Goal: Task Accomplishment & Management: Complete application form

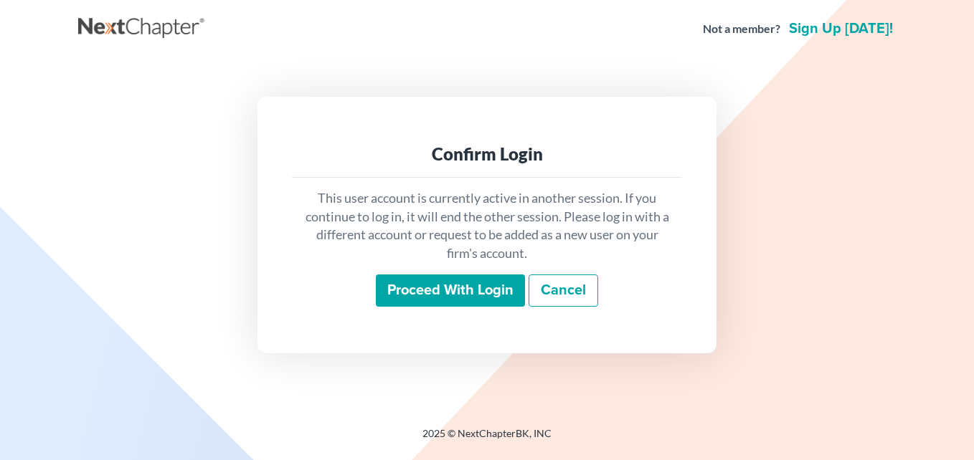
click at [464, 287] on input "Proceed with login" at bounding box center [450, 291] width 149 height 33
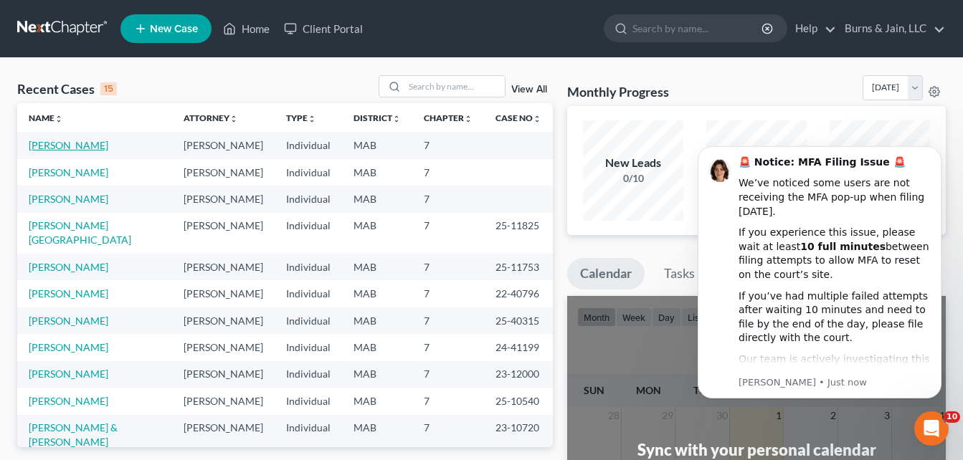
click at [78, 147] on link "Brodeur, Timothy" at bounding box center [69, 145] width 80 height 12
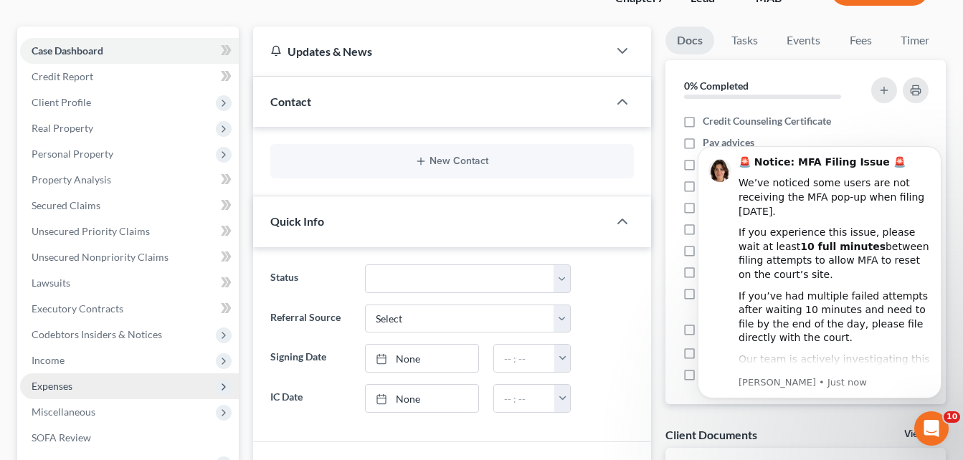
scroll to position [143, 0]
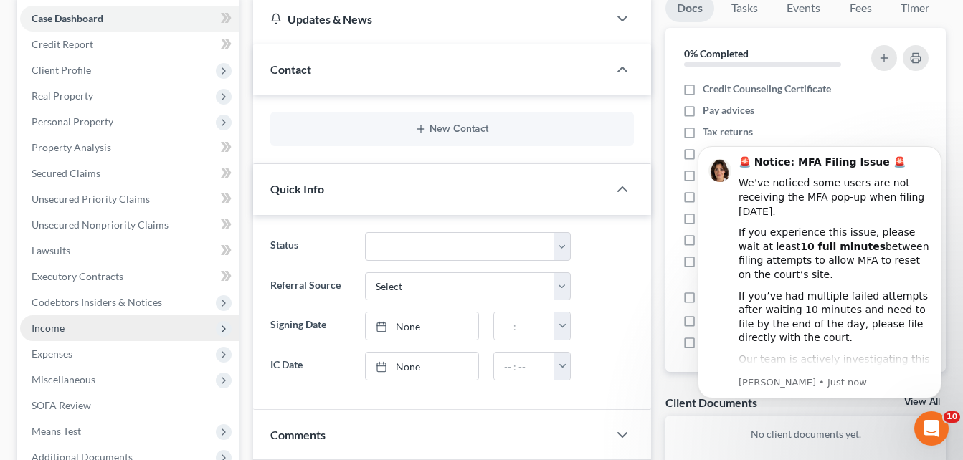
click at [125, 336] on span "Income" at bounding box center [129, 328] width 219 height 26
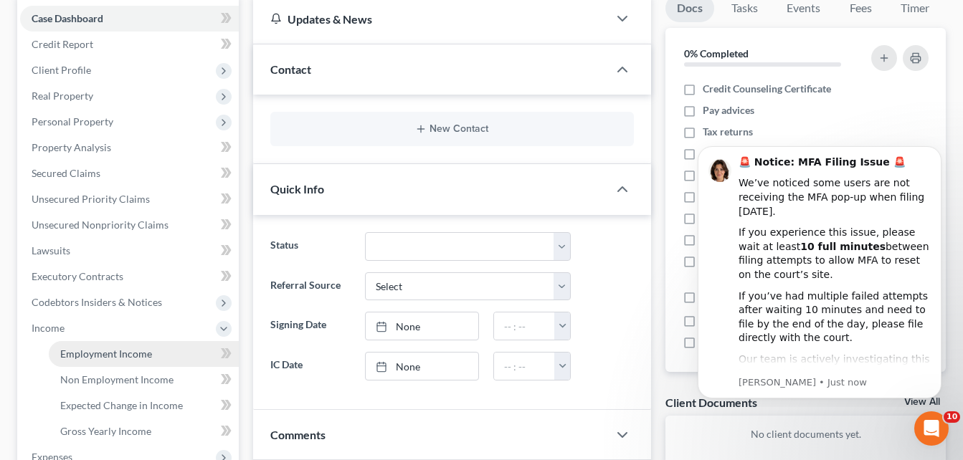
click at [143, 356] on span "Employment Income" at bounding box center [106, 354] width 92 height 12
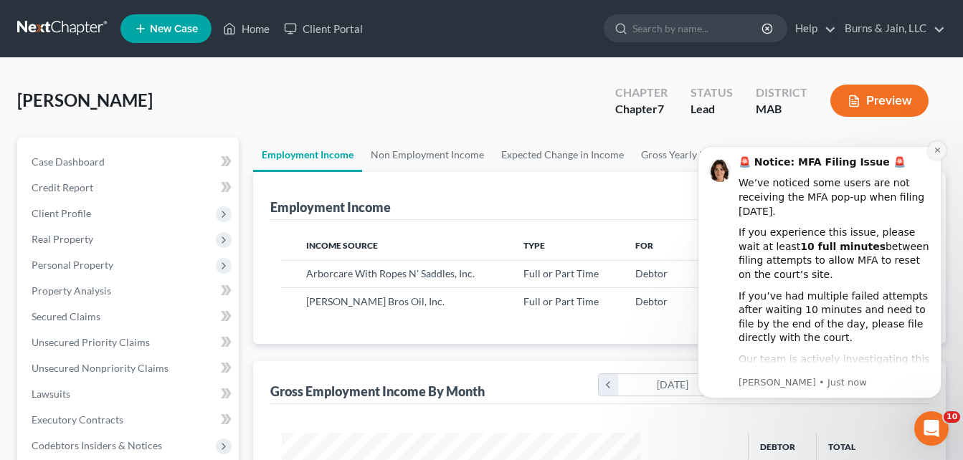
click at [933, 148] on icon "Dismiss notification" at bounding box center [937, 150] width 8 height 8
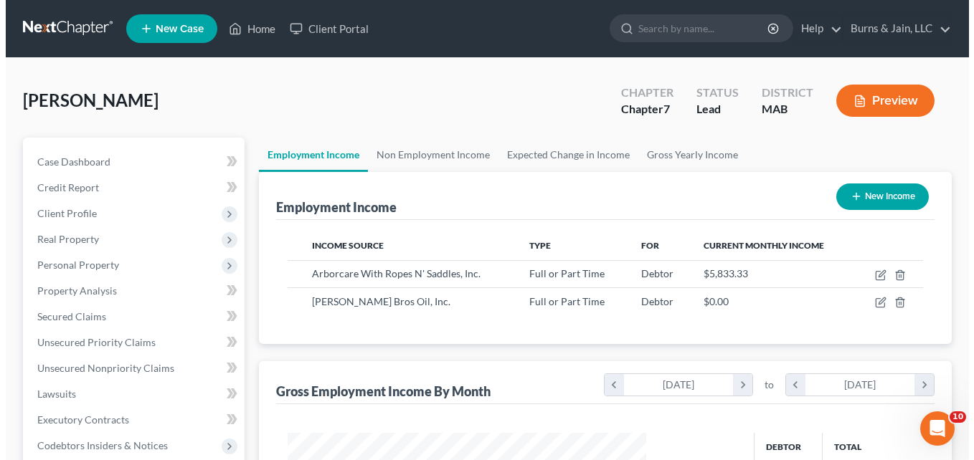
scroll to position [257, 388]
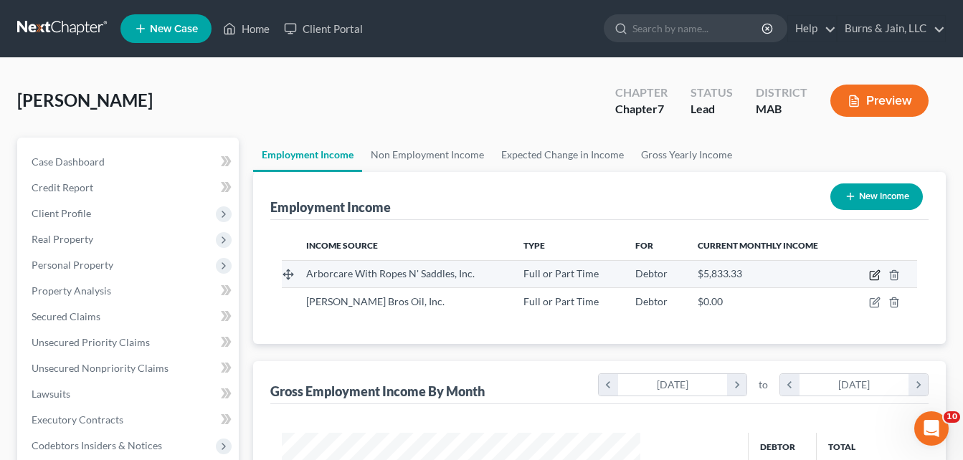
click at [876, 274] on icon "button" at bounding box center [874, 275] width 11 height 11
select select "0"
select select "22"
select select "3"
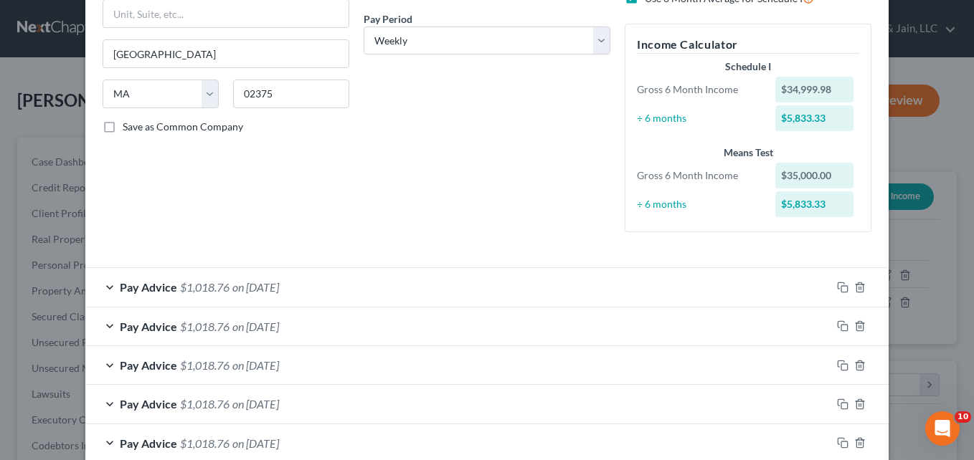
scroll to position [360, 0]
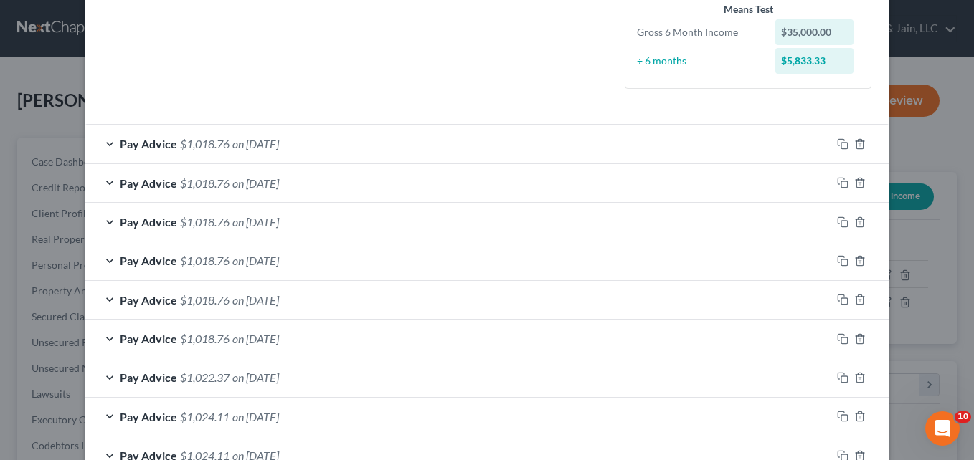
click at [102, 145] on div "Pay Advice $1,018.76 on 09/19/2025" at bounding box center [458, 144] width 746 height 38
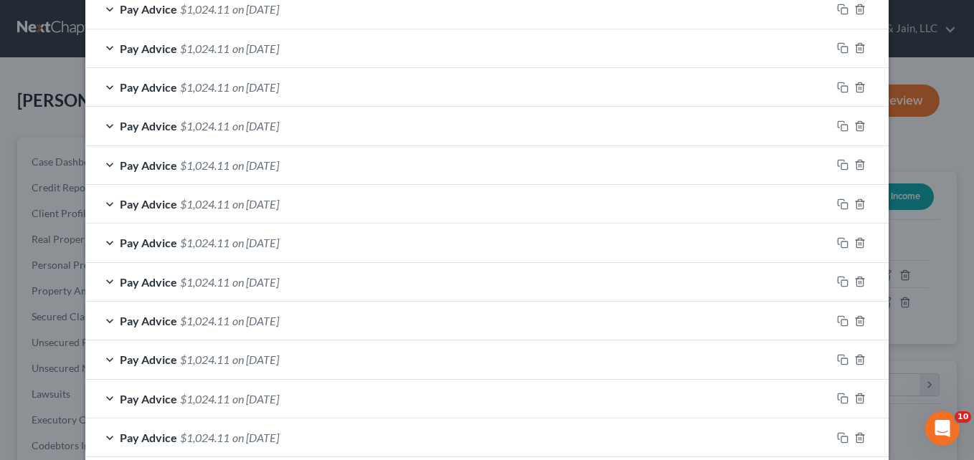
scroll to position [1483, 0]
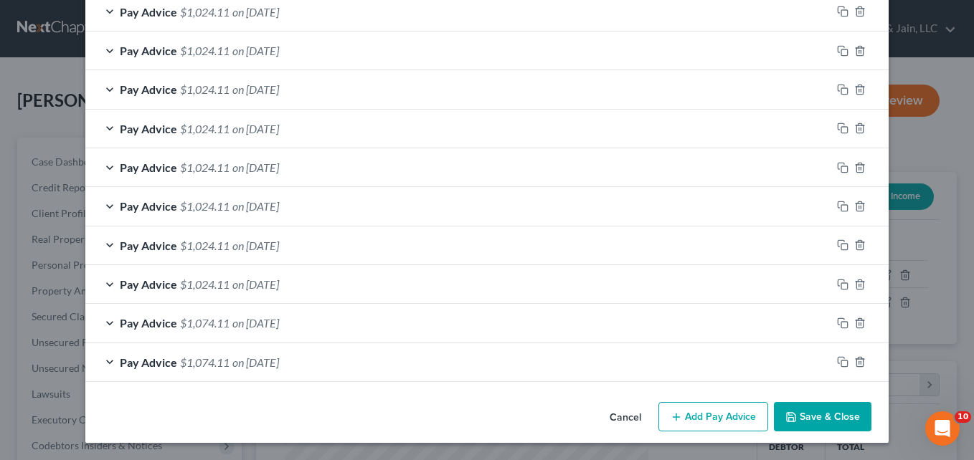
click at [708, 423] on button "Add Pay Advice" at bounding box center [713, 417] width 110 height 30
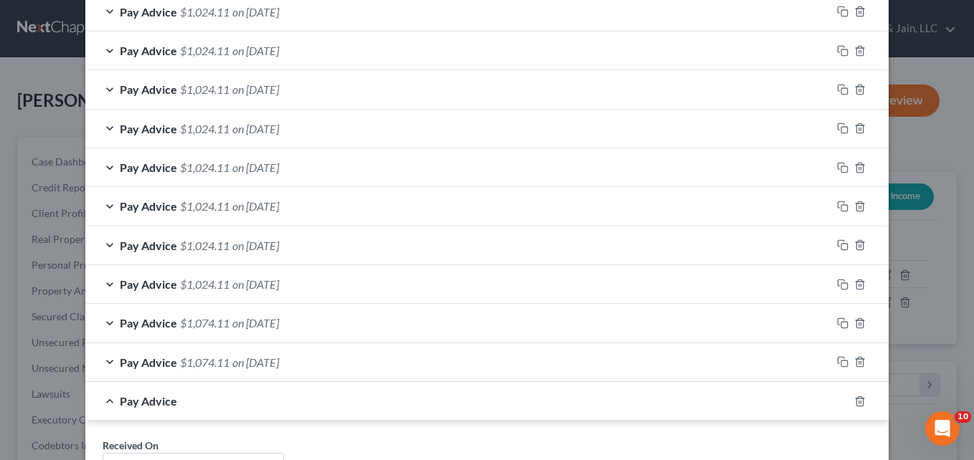
scroll to position [1769, 0]
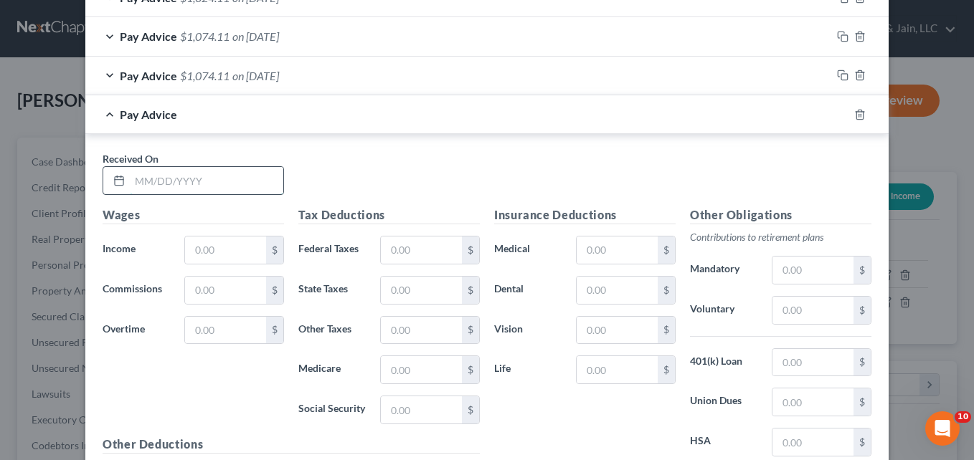
click at [165, 183] on input "text" at bounding box center [206, 180] width 153 height 27
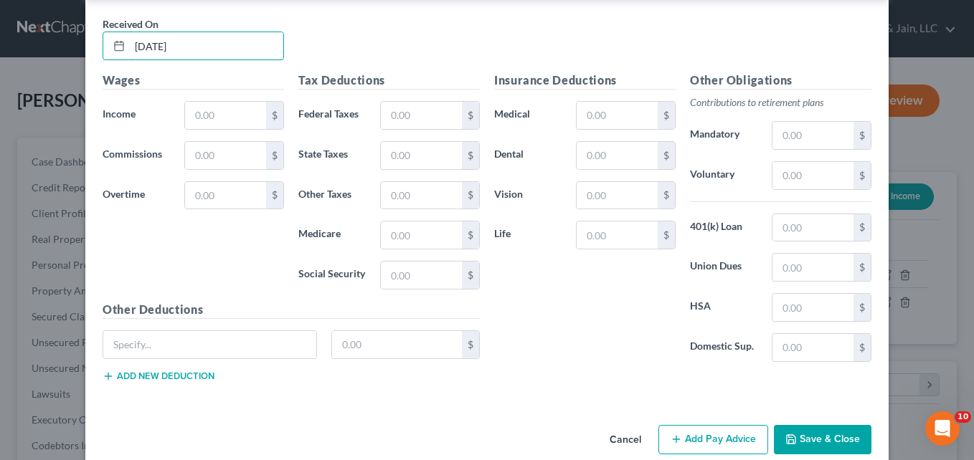
scroll to position [1927, 0]
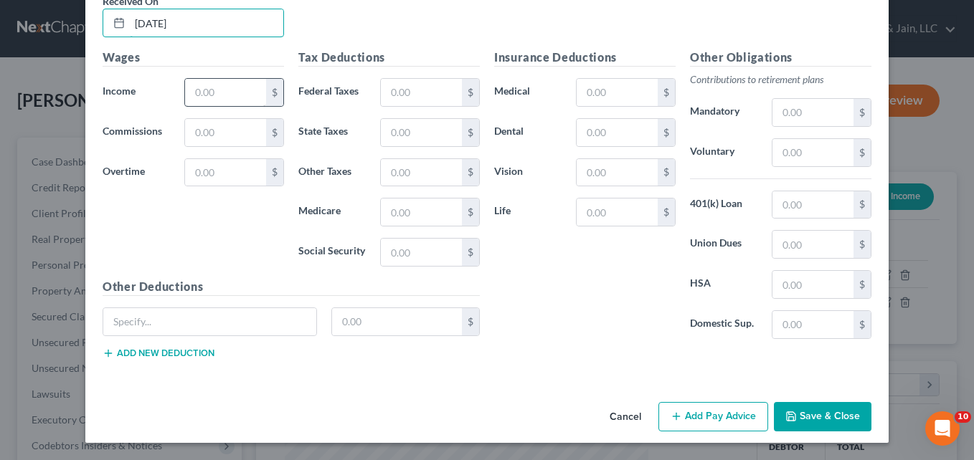
type input "09/26/2025"
click at [231, 100] on input "text" at bounding box center [225, 92] width 81 height 27
type input "1,400"
click at [409, 33] on div "Received On * 09/26/2025" at bounding box center [486, 21] width 783 height 55
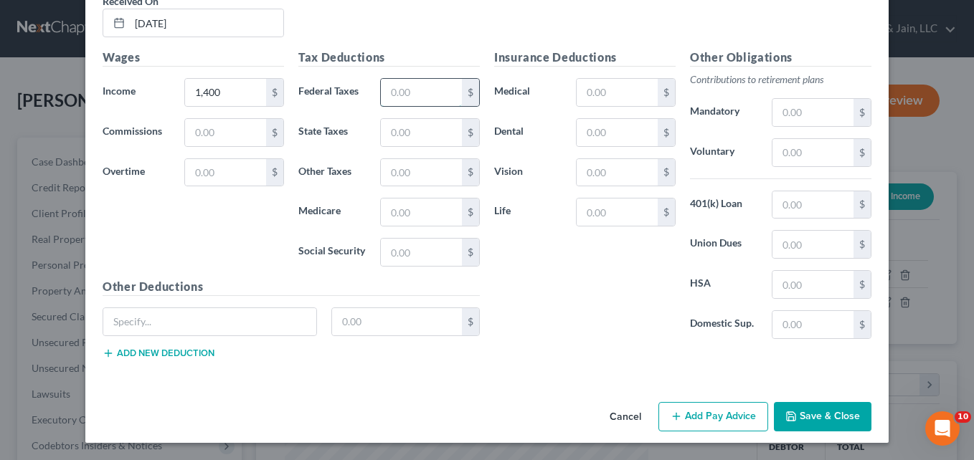
click at [434, 85] on input "text" at bounding box center [421, 92] width 81 height 27
type input "131.20"
click at [402, 138] on input "text" at bounding box center [421, 132] width 81 height 27
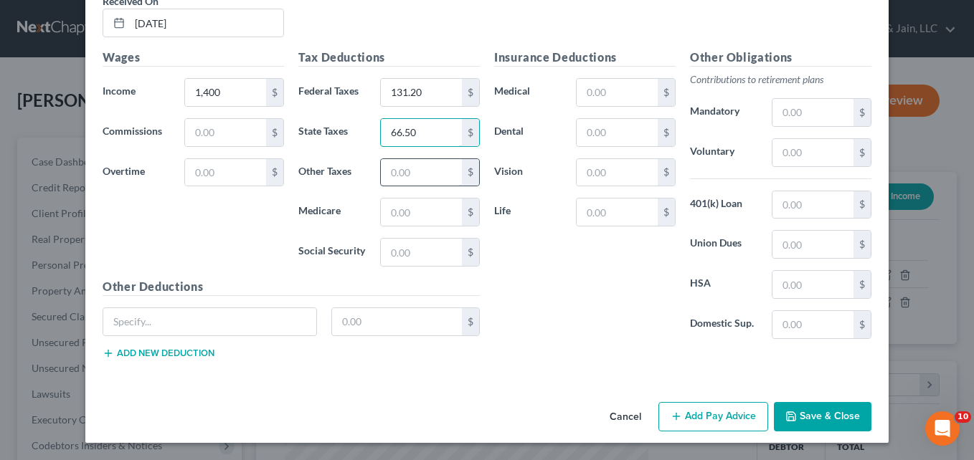
type input "66.50"
click at [434, 168] on input "text" at bounding box center [421, 172] width 81 height 27
type input "6.44"
click at [430, 213] on input "text" at bounding box center [421, 212] width 81 height 27
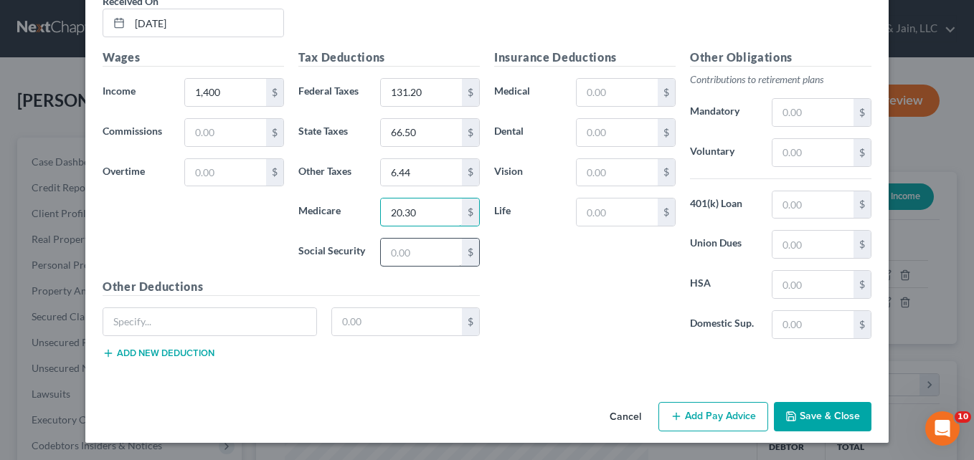
type input "20.30"
click at [434, 246] on input "text" at bounding box center [421, 252] width 81 height 27
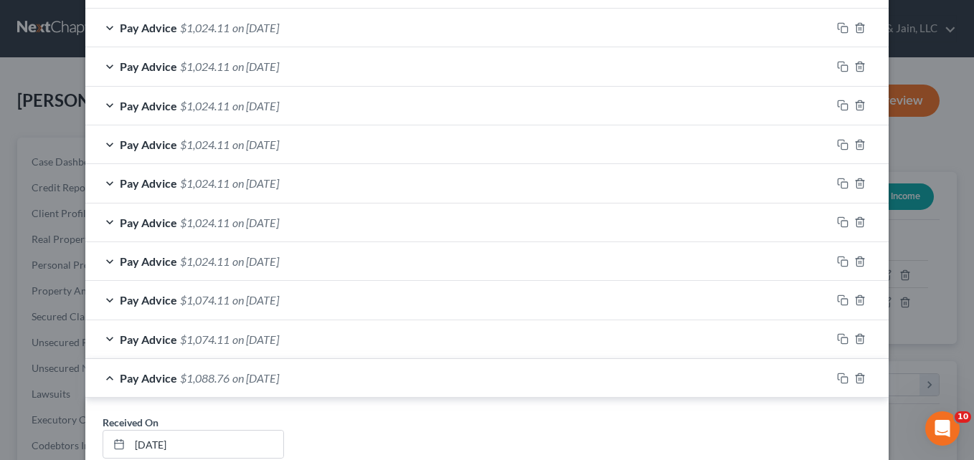
scroll to position [1784, 0]
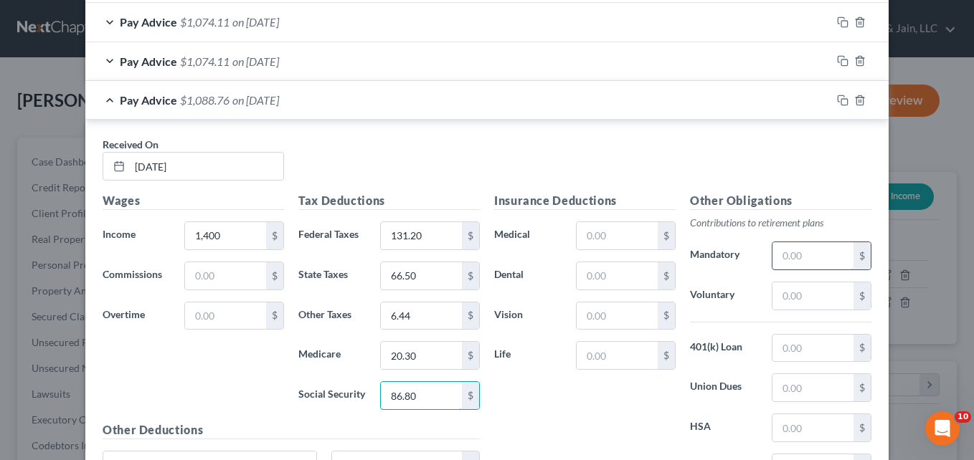
type input "86.80"
click at [794, 250] on input "text" at bounding box center [812, 255] width 81 height 27
type input "70"
click at [530, 391] on div "Insurance Deductions Medical $ Dental $ Vision $ Life $" at bounding box center [585, 343] width 196 height 302
click at [104, 96] on div "Pay Advice $1,018.76 on 09/26/2025" at bounding box center [458, 100] width 746 height 38
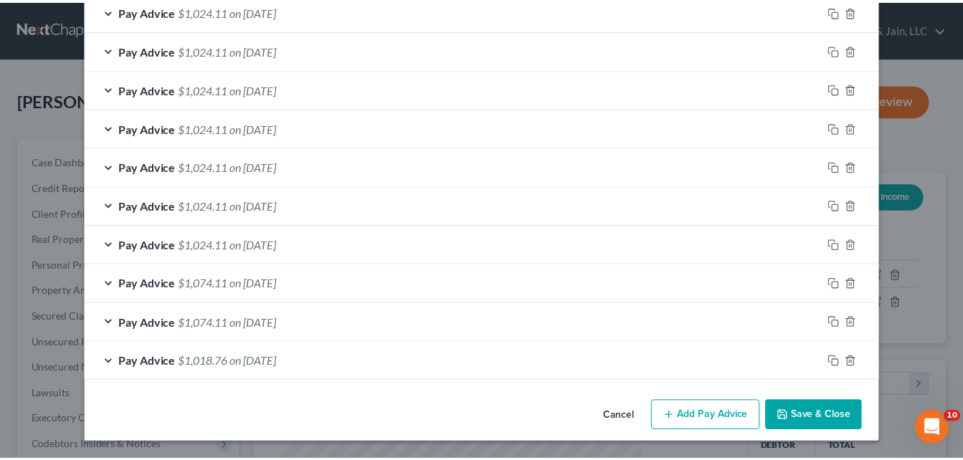
scroll to position [1522, 0]
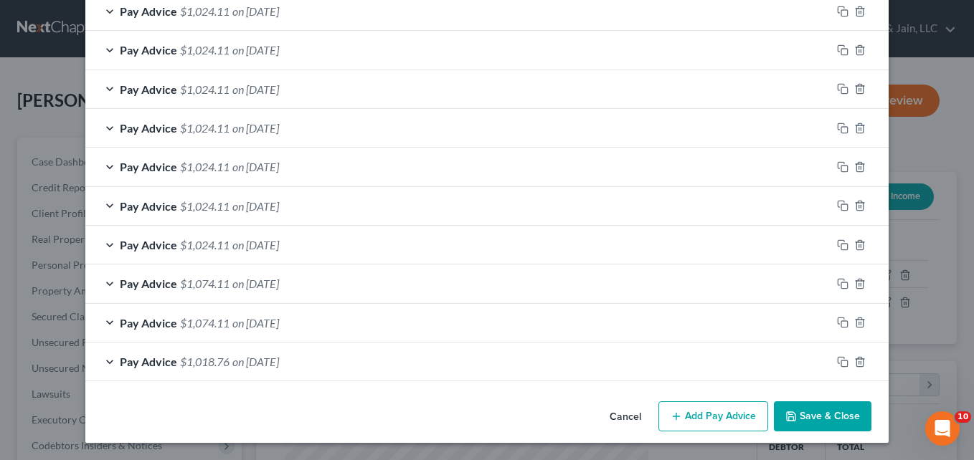
click at [827, 416] on button "Save & Close" at bounding box center [823, 416] width 98 height 30
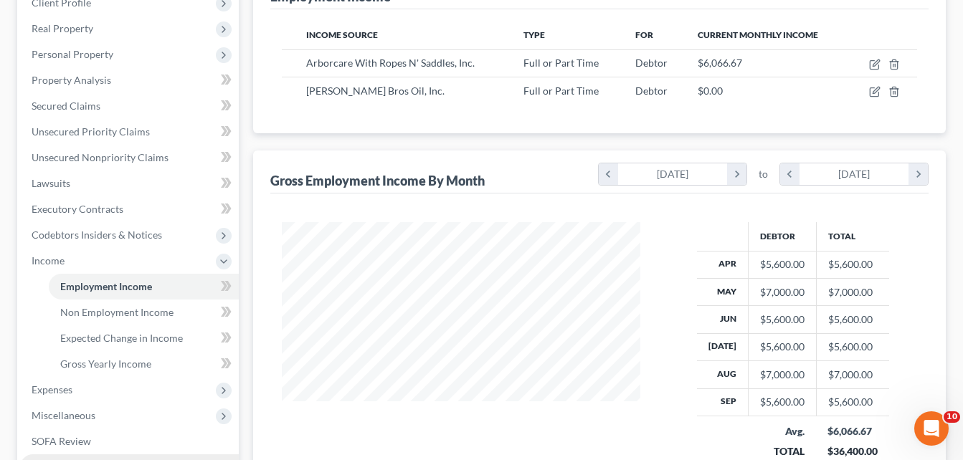
scroll to position [287, 0]
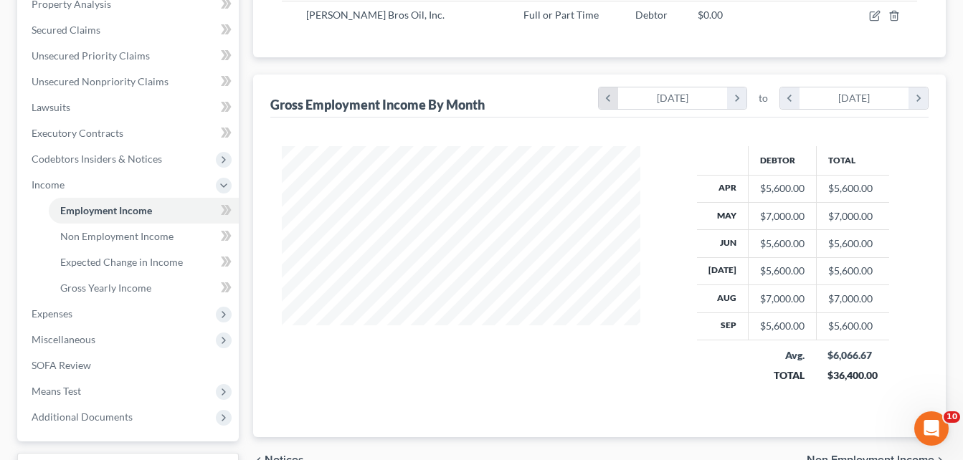
click at [612, 98] on icon "chevron_left" at bounding box center [608, 98] width 19 height 22
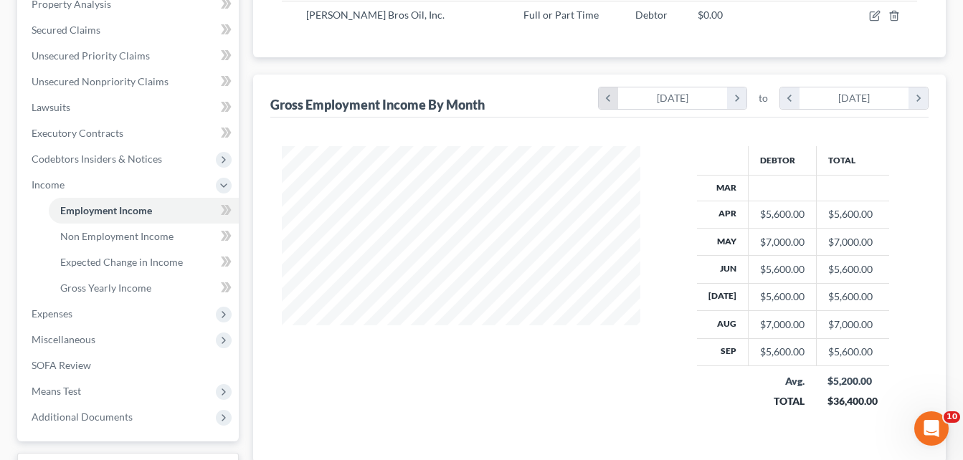
click at [612, 98] on icon "chevron_left" at bounding box center [608, 98] width 19 height 22
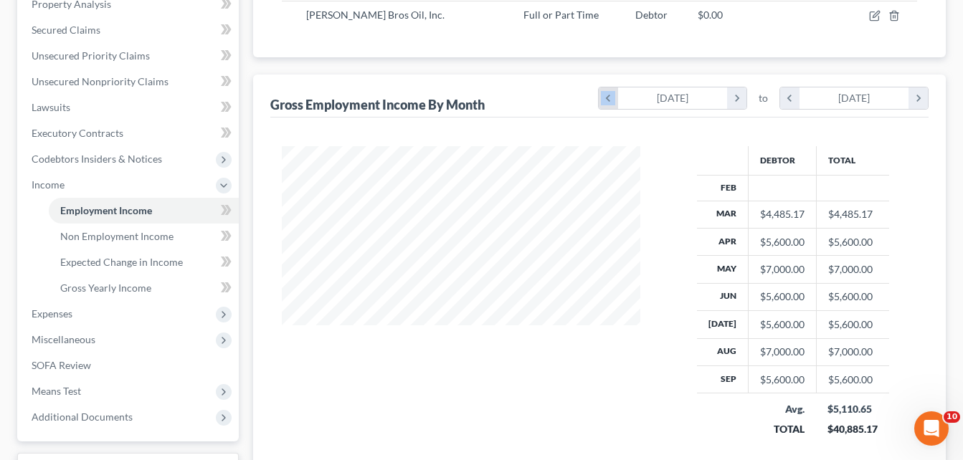
scroll to position [310, 388]
click at [612, 98] on icon "chevron_left" at bounding box center [608, 98] width 19 height 22
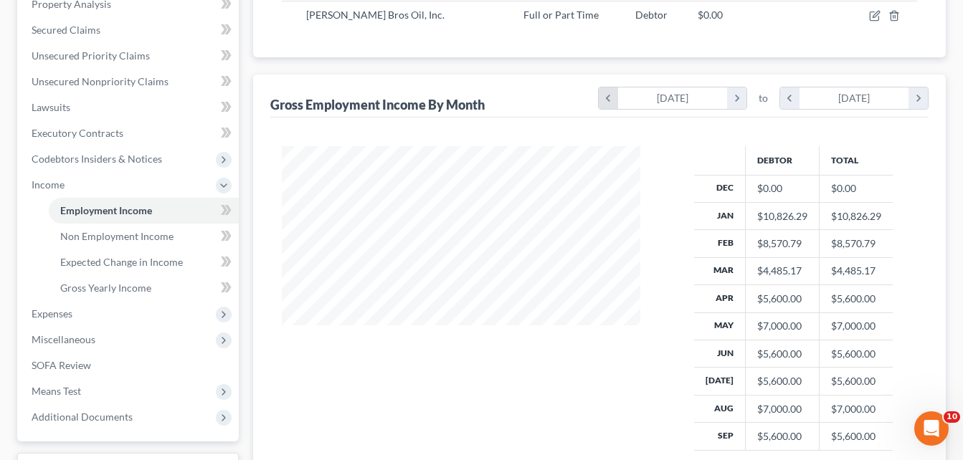
scroll to position [716590, 716570]
click at [737, 94] on icon "chevron_right" at bounding box center [736, 98] width 19 height 22
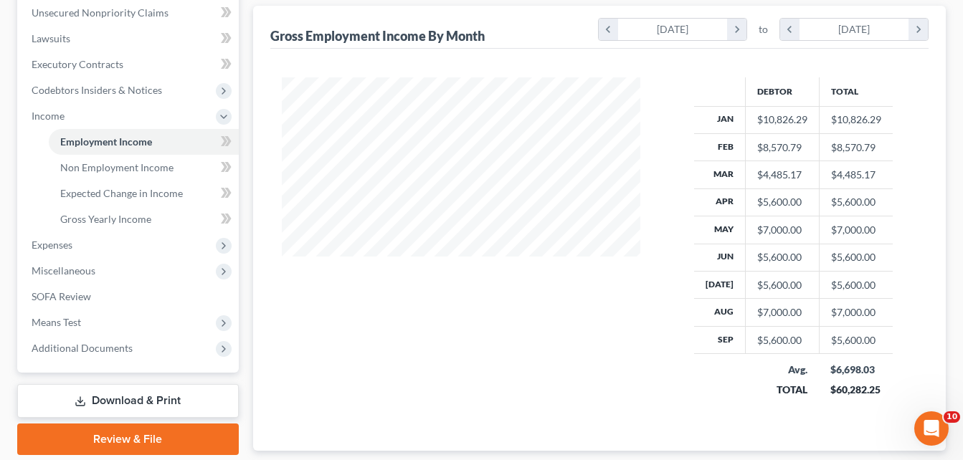
scroll to position [303, 0]
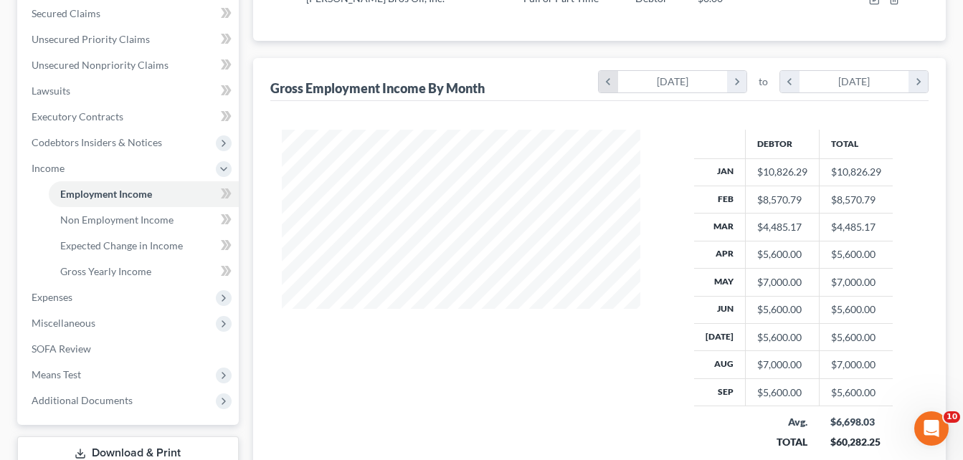
click at [602, 87] on icon "chevron_left" at bounding box center [608, 82] width 19 height 22
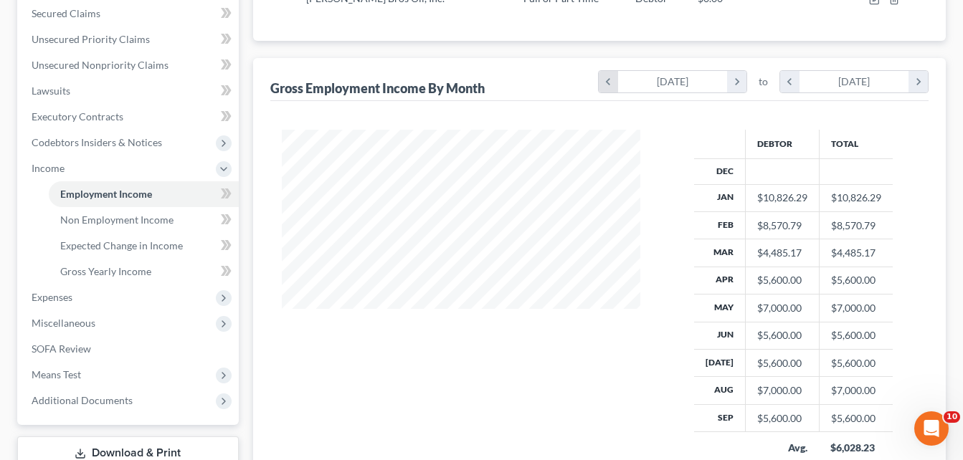
click at [602, 87] on icon "chevron_left" at bounding box center [608, 82] width 19 height 22
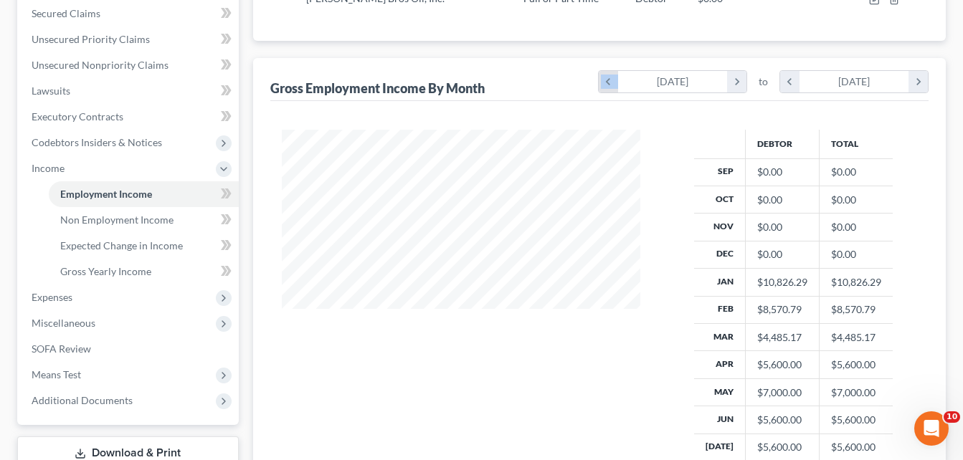
scroll to position [450, 388]
click at [741, 75] on icon "chevron_right" at bounding box center [736, 82] width 19 height 22
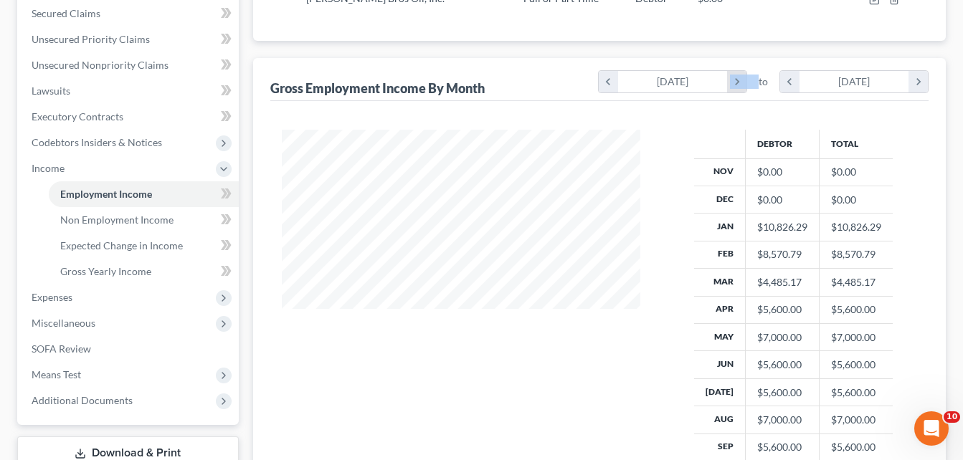
scroll to position [716590, 716570]
click at [741, 75] on icon "chevron_right" at bounding box center [736, 82] width 19 height 22
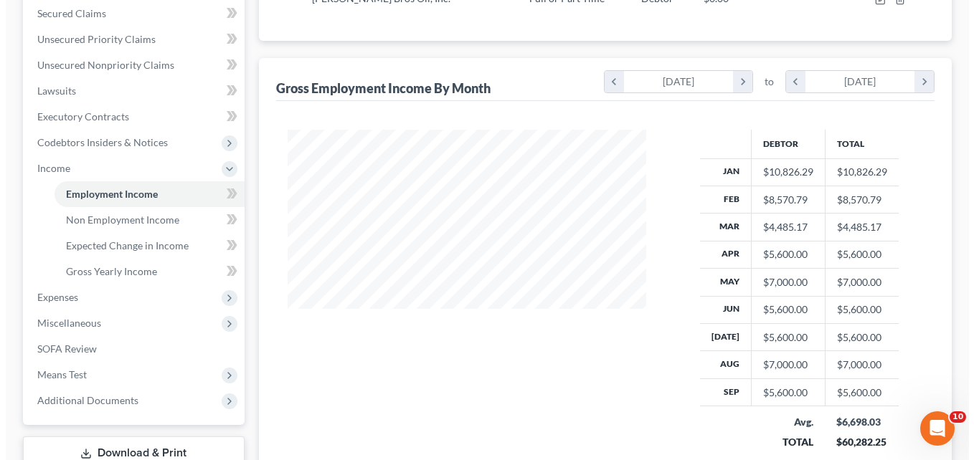
scroll to position [0, 0]
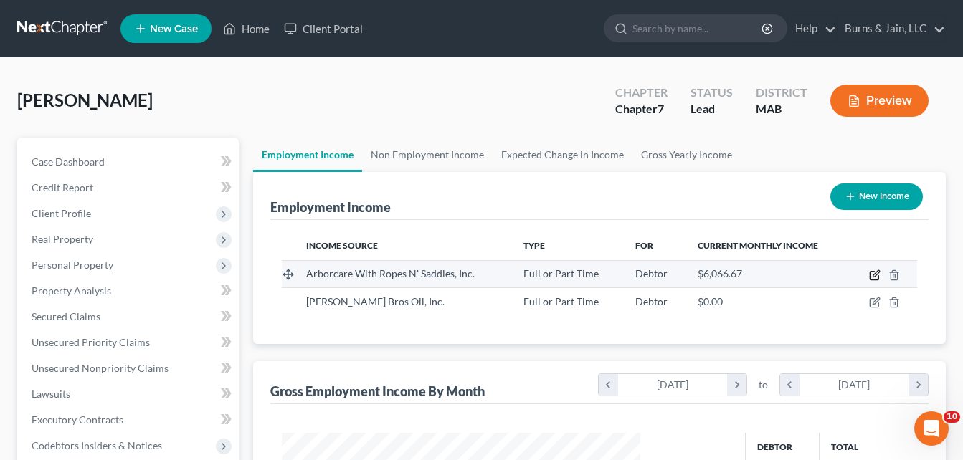
click at [875, 274] on icon "button" at bounding box center [876, 273] width 6 height 6
select select "0"
select select "22"
select select "3"
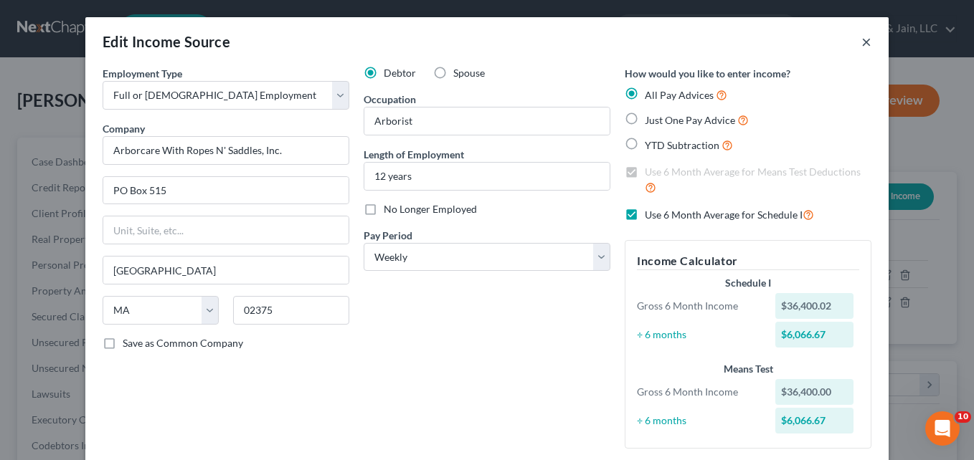
click at [861, 44] on button "×" at bounding box center [866, 41] width 10 height 17
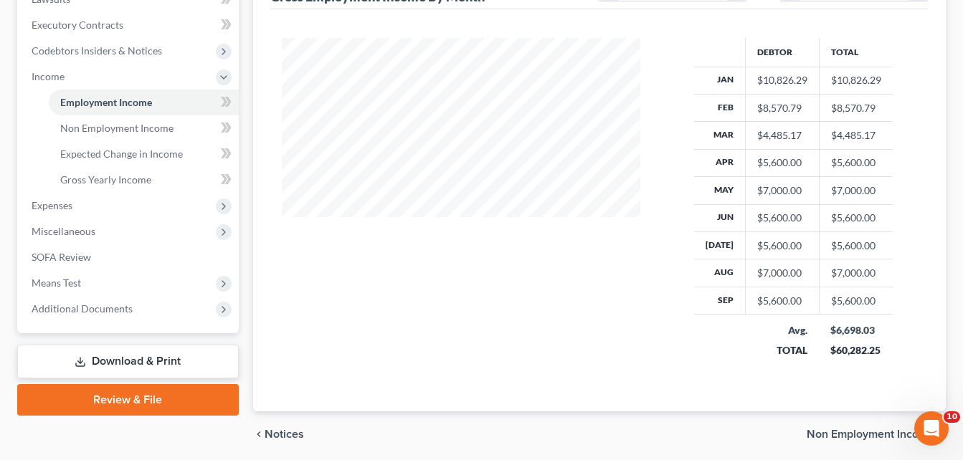
scroll to position [430, 0]
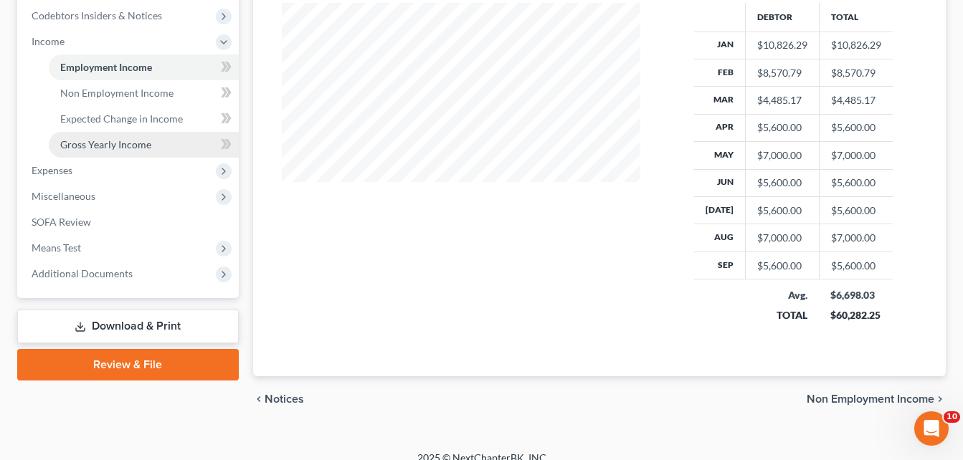
click at [133, 148] on span "Gross Yearly Income" at bounding box center [105, 144] width 91 height 12
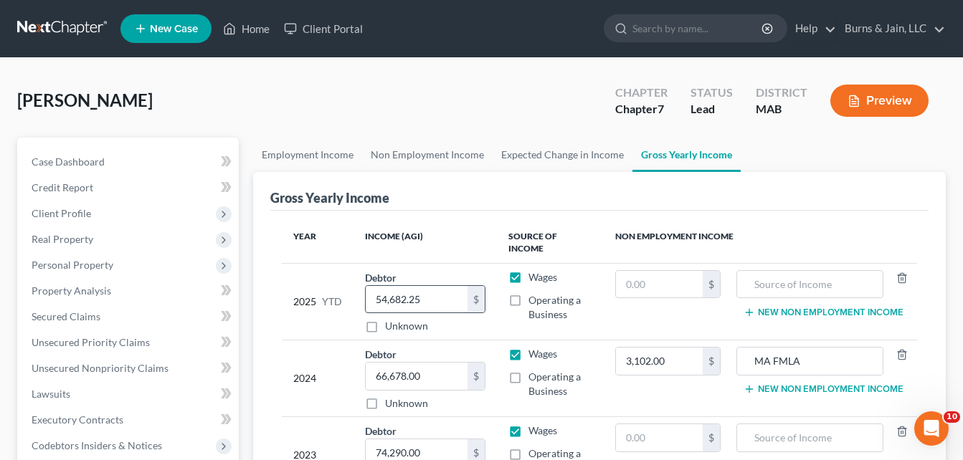
click at [434, 288] on input "54,682.25" at bounding box center [417, 299] width 102 height 27
type input "60,282.25"
click at [291, 310] on td "2025 YTD" at bounding box center [318, 301] width 72 height 77
click at [90, 161] on span "Case Dashboard" at bounding box center [68, 162] width 73 height 12
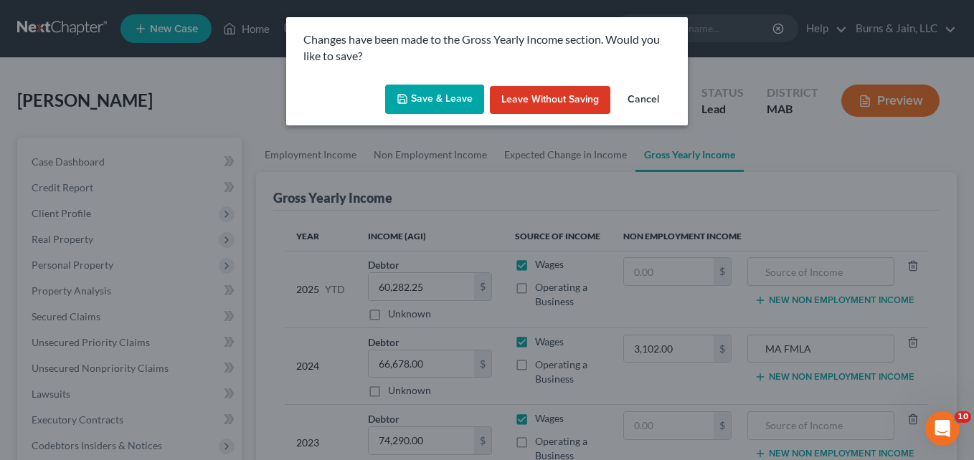
click at [432, 103] on button "Save & Leave" at bounding box center [434, 100] width 99 height 30
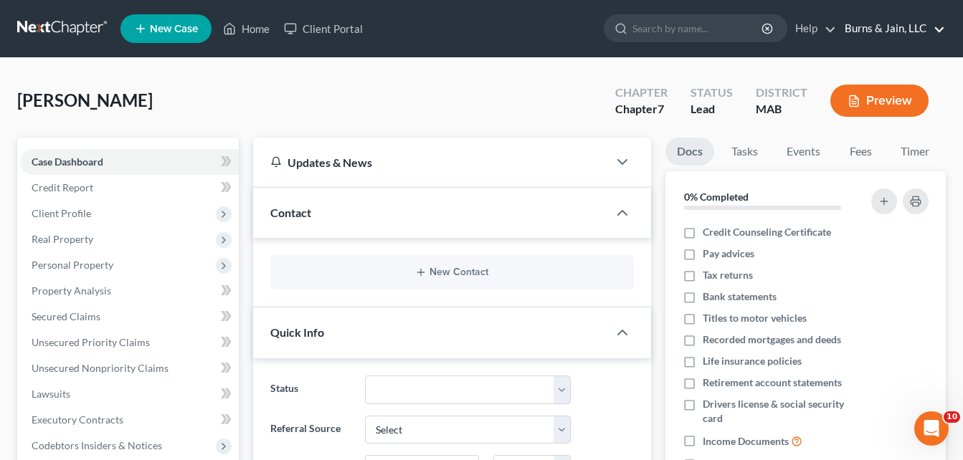
click at [877, 35] on link "Burns & Jain, LLC" at bounding box center [891, 29] width 108 height 26
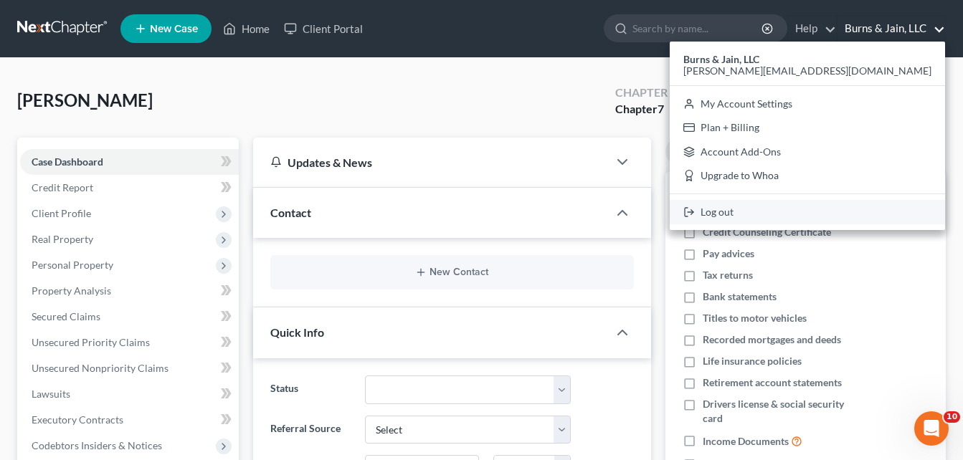
click at [864, 214] on link "Log out" at bounding box center [807, 212] width 275 height 24
